Goal: Communication & Community: Share content

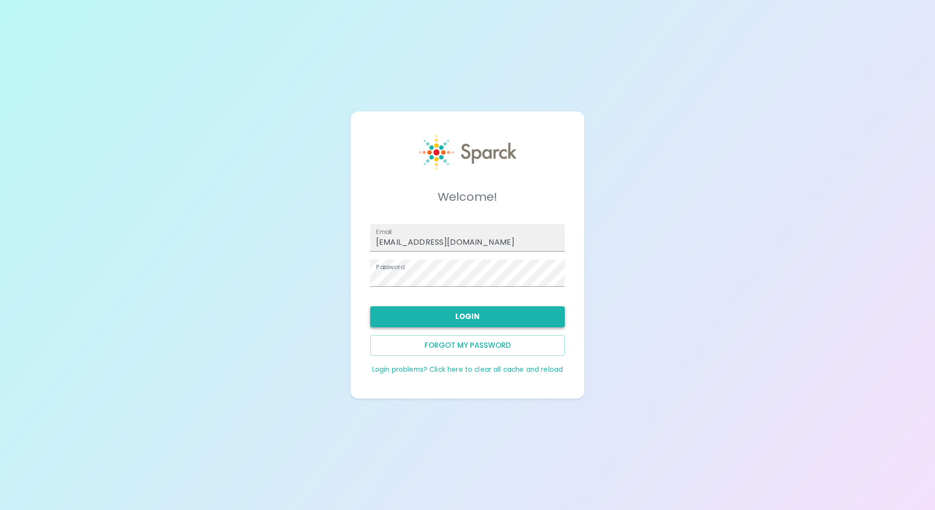
click at [454, 310] on button "Login" at bounding box center [467, 316] width 195 height 21
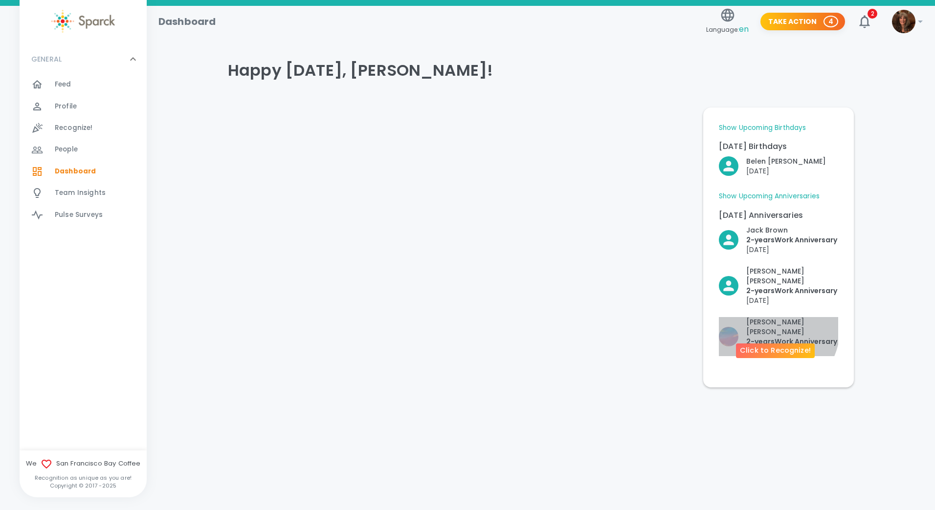
click at [767, 337] on p "2- years Work Anniversary" at bounding box center [792, 342] width 92 height 10
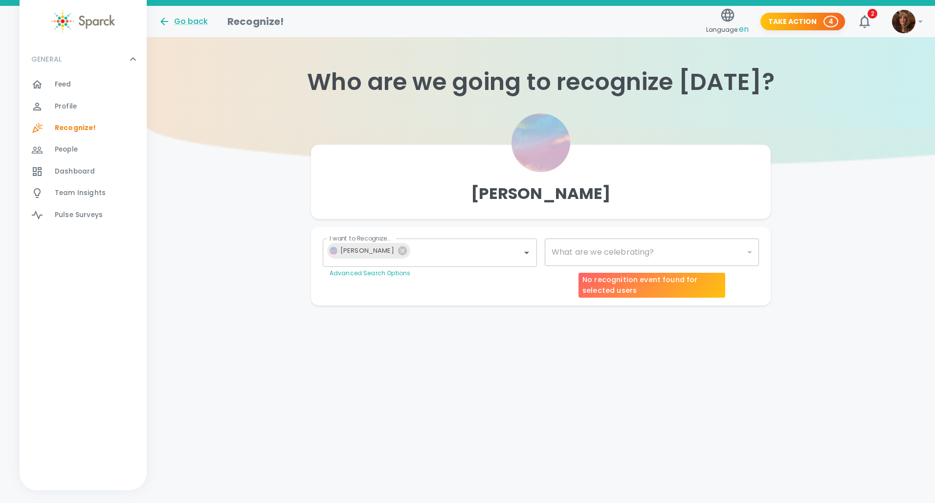
type input "2073"
checkbox input "true"
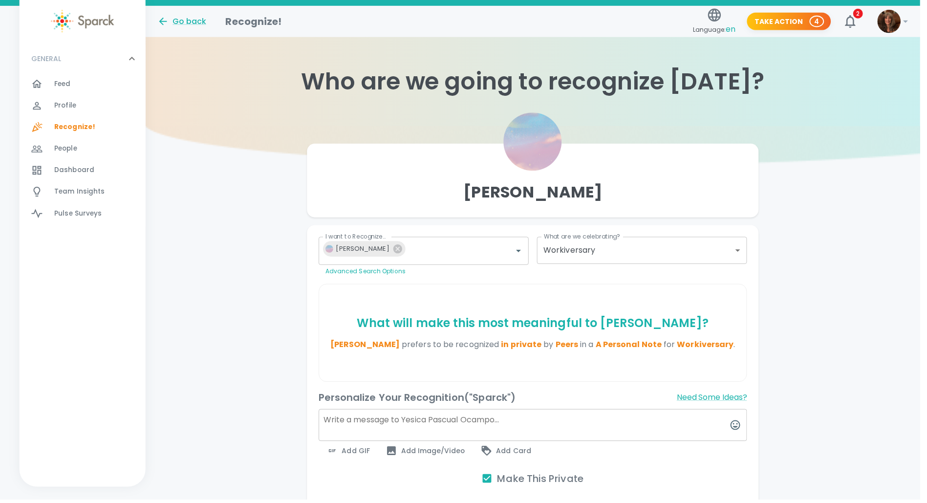
type input "2073"
checkbox input "false"
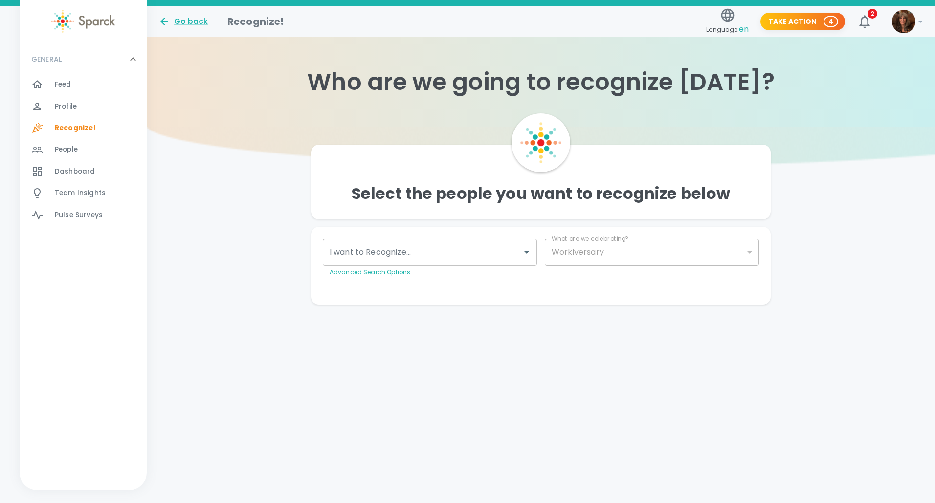
click at [631, 291] on div "Make This Private Preview Send" at bounding box center [537, 289] width 444 height 8
click at [535, 283] on div "Personalize Your Recognition ("Sparck") Need Some Ideas? Add GIF Add Image/Vide…" at bounding box center [537, 281] width 444 height 8
click at [394, 280] on div "Personalize Your Recognition ("Sparck") Need Some Ideas? Add GIF Add Image/Vide…" at bounding box center [537, 281] width 444 height 8
click at [508, 283] on div "Personalize Your Recognition ("Sparck") Need Some Ideas? Add GIF Add Image/Vide…" at bounding box center [537, 281] width 444 height 8
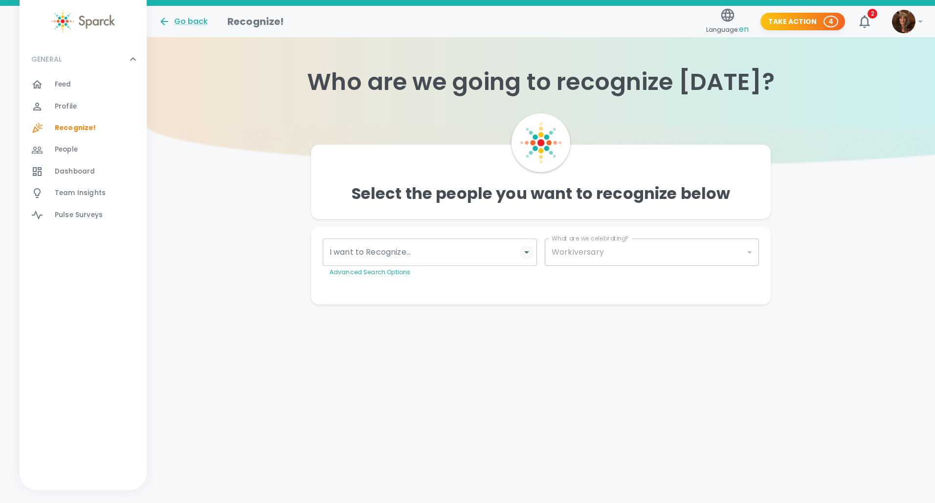
click at [526, 253] on icon "Open" at bounding box center [526, 252] width 5 height 2
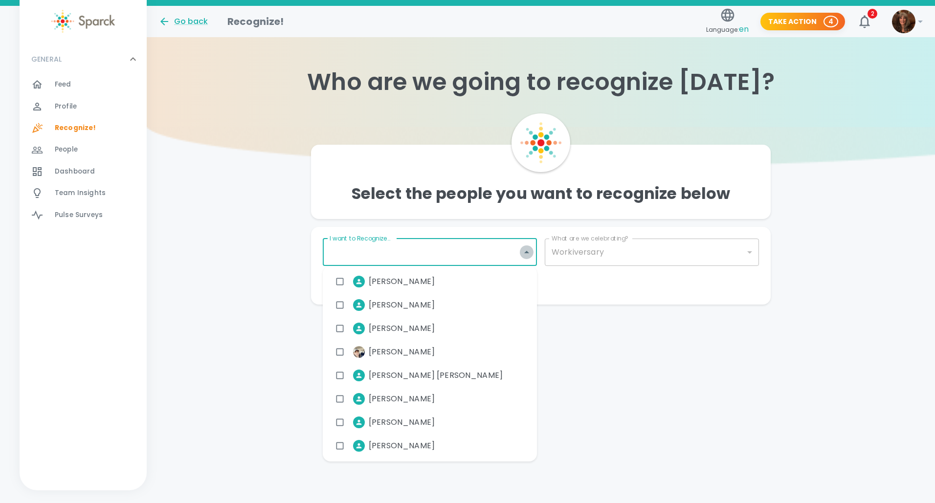
click at [526, 253] on icon "Close" at bounding box center [526, 252] width 5 height 2
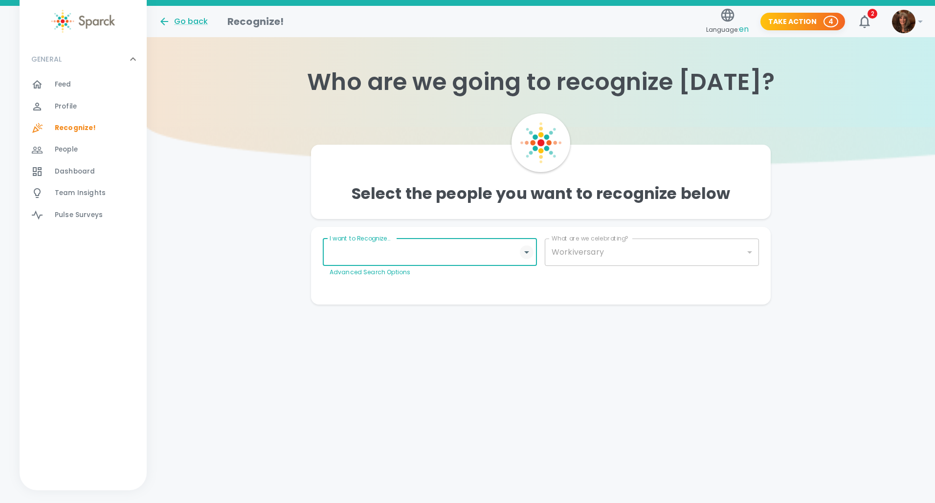
click at [526, 253] on icon "Open" at bounding box center [526, 252] width 5 height 2
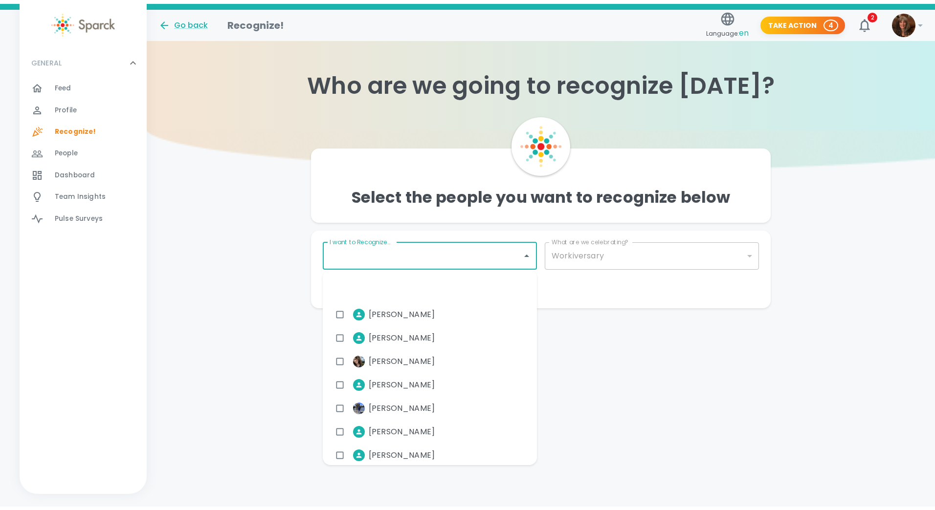
scroll to position [6405, 0]
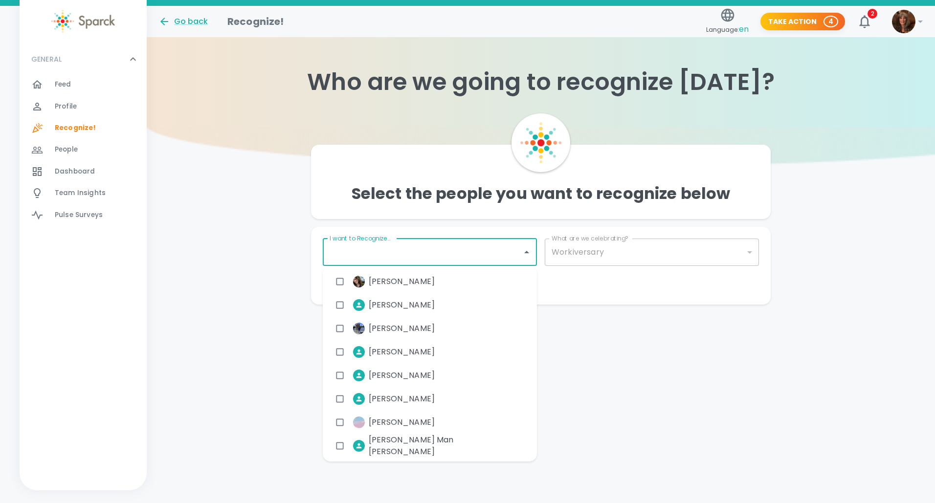
click at [403, 414] on li "Yesica Pascual Ocampo" at bounding box center [386, 422] width 112 height 24
checkbox input "true"
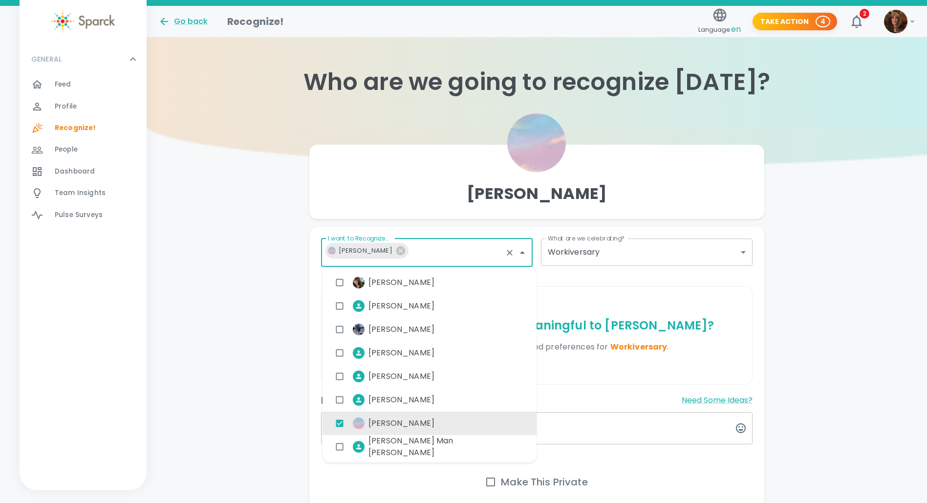
checkbox input "true"
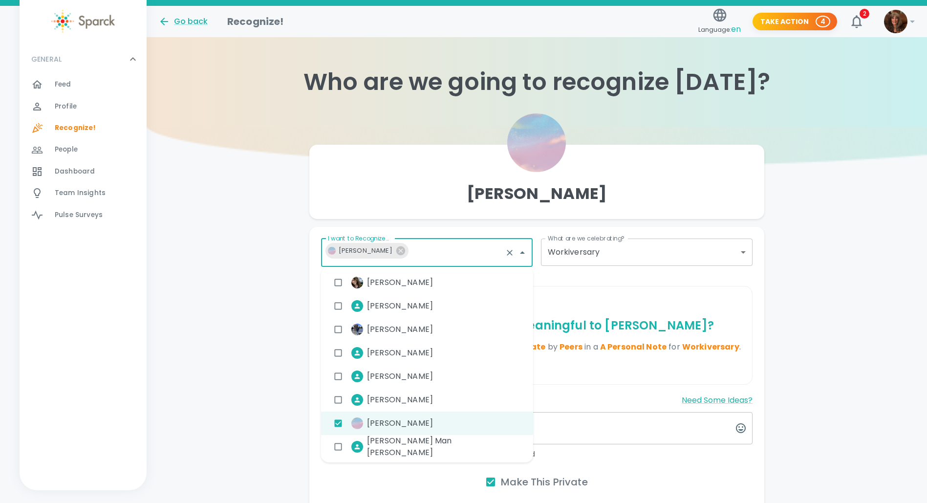
type input "2073"
click at [634, 306] on div "What will make this most meaningful to Yesica Pascual Ocampo ? Yesica Pascual O…" at bounding box center [537, 335] width 431 height 98
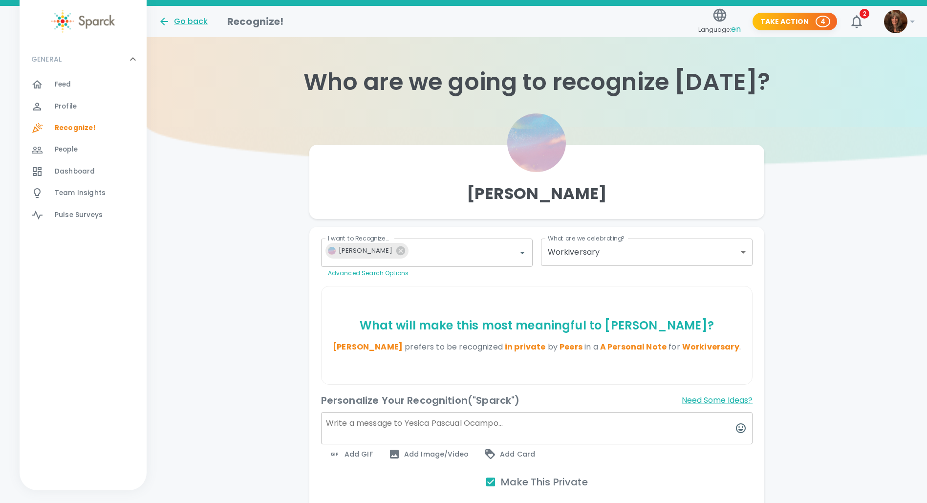
click at [339, 435] on textarea at bounding box center [537, 428] width 432 height 32
type textarea "Congrats on your 2-year Workiversary!"
click at [365, 460] on span "Add GIF" at bounding box center [351, 454] width 44 height 12
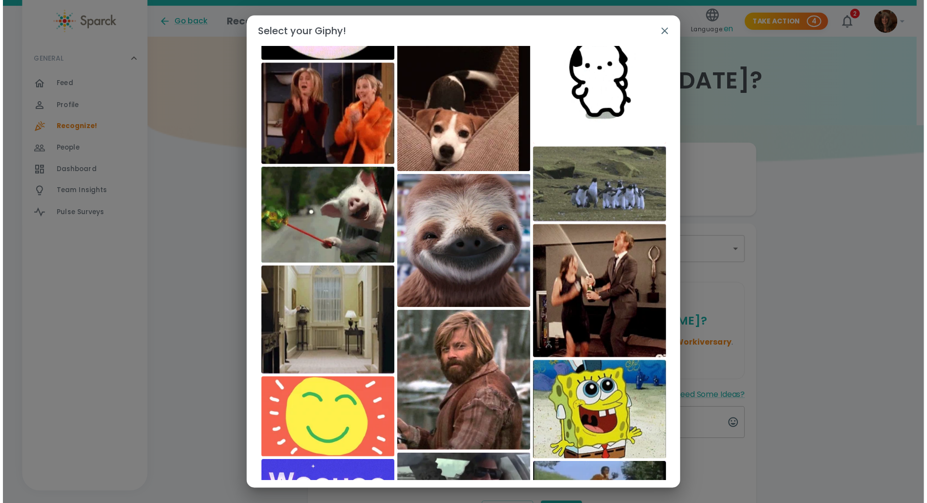
scroll to position [3, 0]
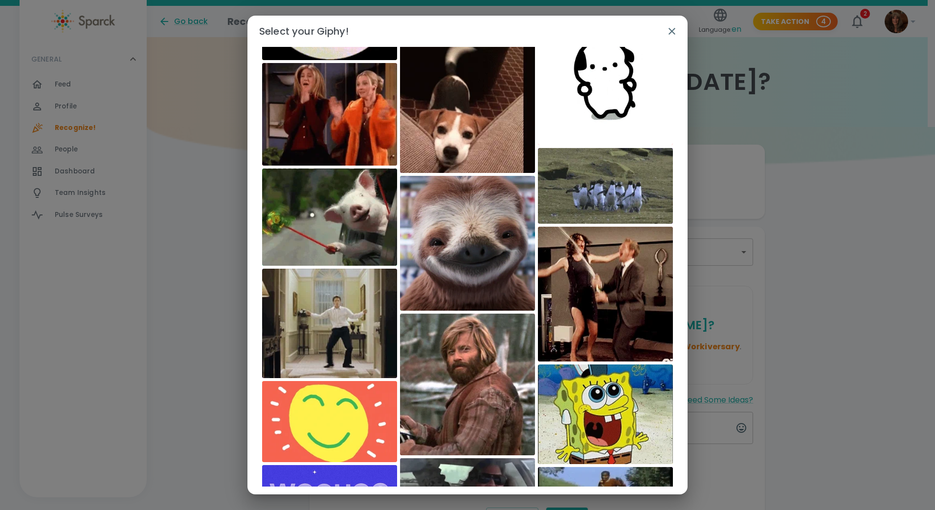
click at [325, 326] on img at bounding box center [329, 323] width 135 height 109
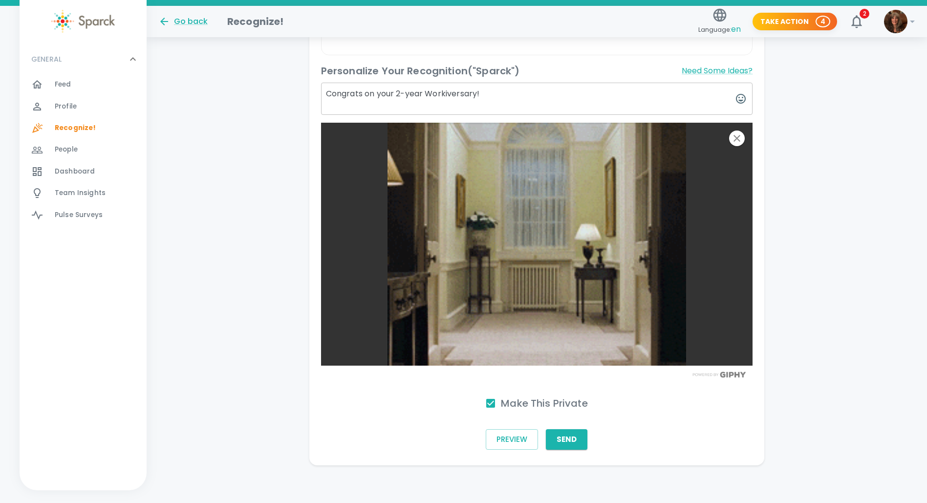
scroll to position [343, 0]
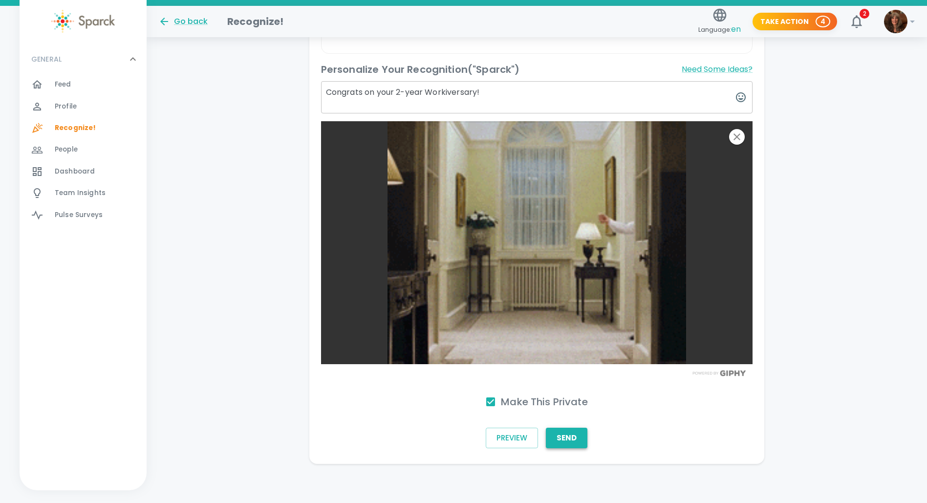
click at [561, 437] on button "Send" at bounding box center [567, 438] width 42 height 21
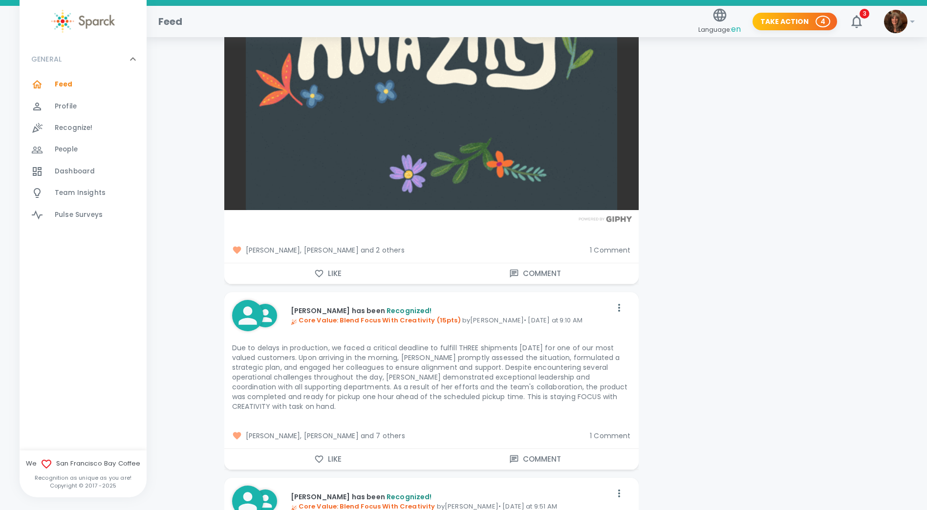
scroll to position [1760, 0]
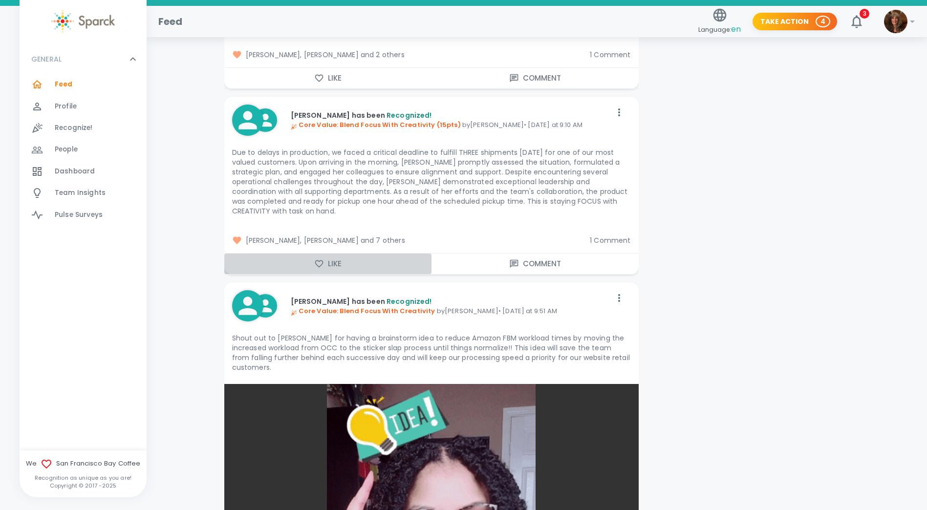
click at [329, 262] on button "Like" at bounding box center [327, 264] width 207 height 21
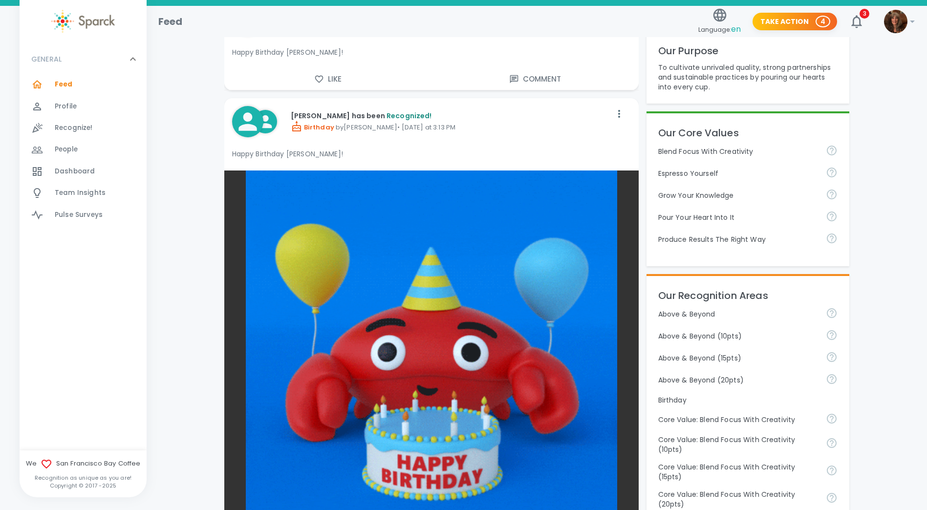
scroll to position [0, 0]
